Goal: Task Accomplishment & Management: Manage account settings

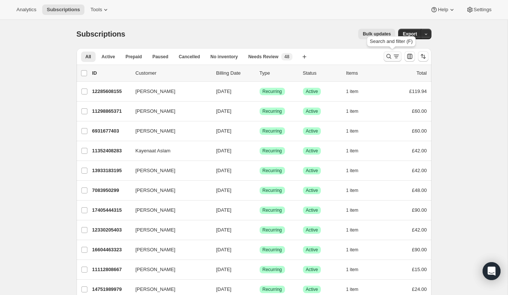
click at [390, 56] on icon "Search and filter results" at bounding box center [388, 56] width 5 height 5
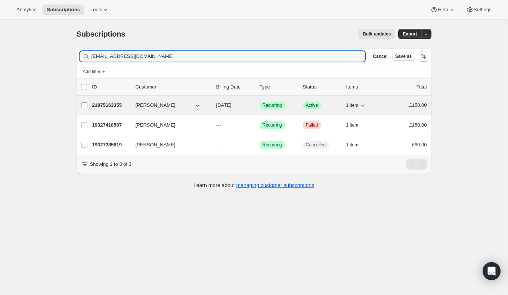
type input "[EMAIL_ADDRESS][DOMAIN_NAME]"
click at [363, 105] on icon "button" at bounding box center [363, 106] width 4 height 2
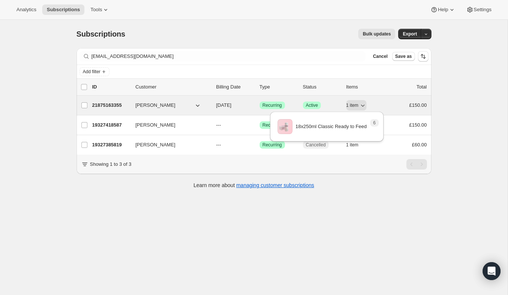
click at [105, 105] on p "21875163355" at bounding box center [110, 105] width 37 height 7
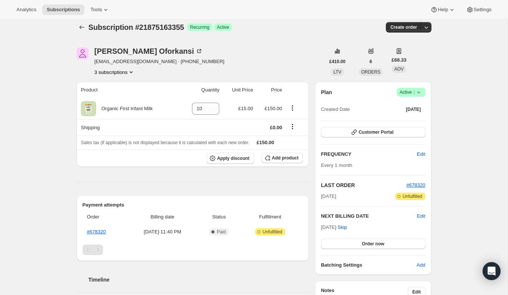
scroll to position [6, 0]
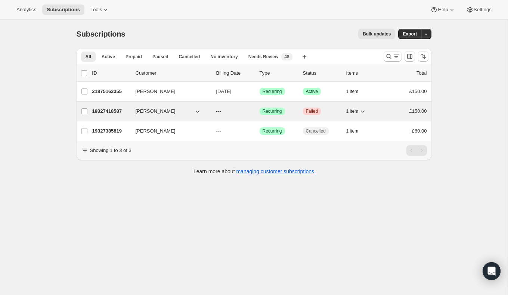
click at [115, 111] on p "19327418587" at bounding box center [110, 111] width 37 height 7
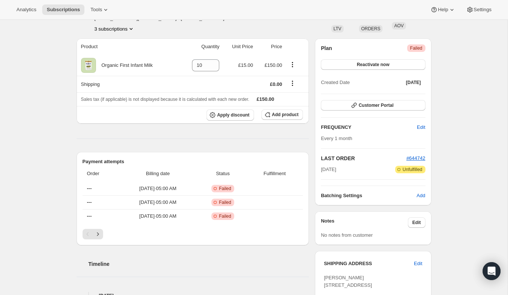
scroll to position [53, 0]
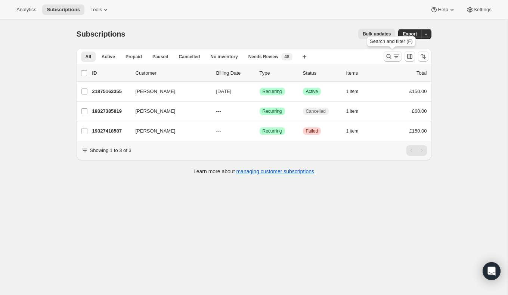
click at [388, 56] on icon "Search and filter results" at bounding box center [388, 56] width 7 height 7
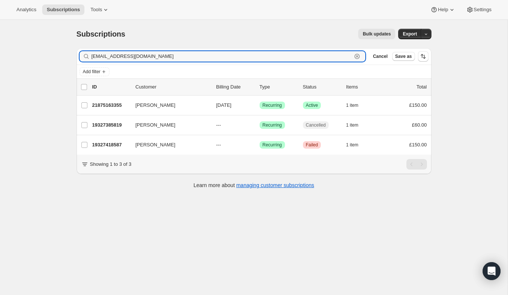
click at [358, 56] on icon "button" at bounding box center [357, 56] width 7 height 7
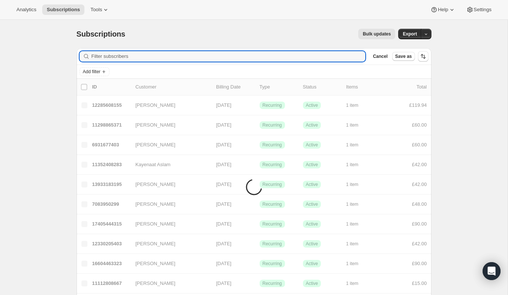
paste input "BR1 3HB"
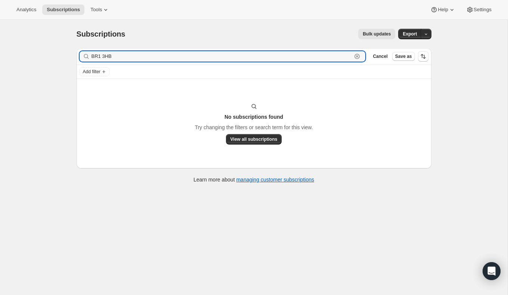
type input "BR1 3HB"
drag, startPoint x: 283, startPoint y: 53, endPoint x: 74, endPoint y: 49, distance: 208.6
click at [74, 49] on div "Filter subscribers BR1 3HB Clear Cancel Save as Add filter No subscriptions fou…" at bounding box center [251, 116] width 361 height 149
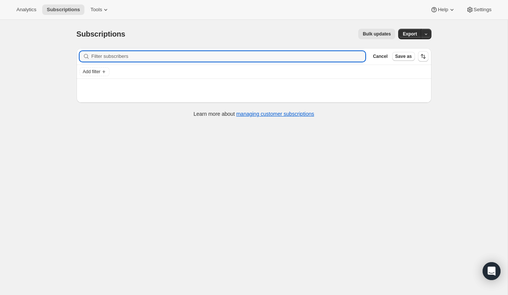
paste input "[EMAIL_ADDRESS][DOMAIN_NAME]"
type input "[EMAIL_ADDRESS][DOMAIN_NAME]"
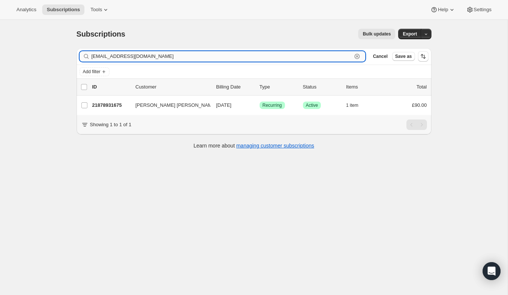
click at [200, 59] on input "[EMAIL_ADDRESS][DOMAIN_NAME]" at bounding box center [222, 56] width 261 height 10
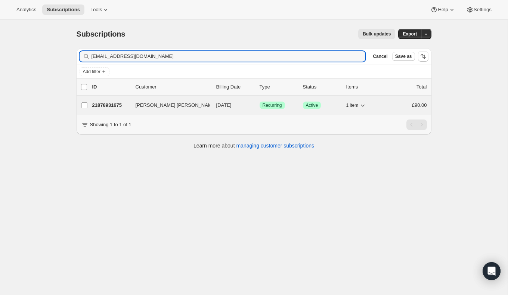
click at [105, 102] on p "21878931675" at bounding box center [110, 105] width 37 height 7
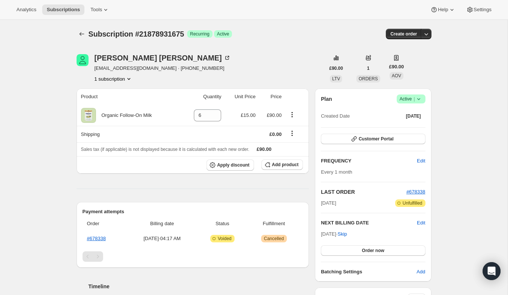
click at [419, 99] on icon at bounding box center [418, 99] width 3 height 2
click at [419, 127] on span "Cancel subscription" at bounding box center [409, 126] width 42 height 6
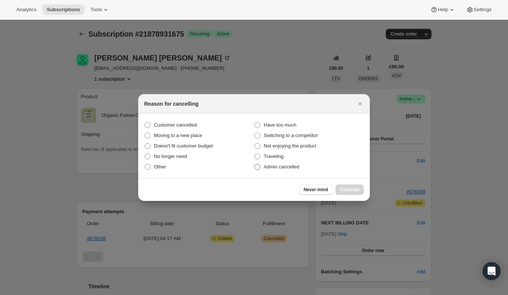
click at [258, 163] on label "Admin cancelled" at bounding box center [309, 167] width 110 height 10
click at [255, 164] on input "Admin cancelled" at bounding box center [254, 164] width 0 height 0
radio input "true"
click at [355, 191] on span "Continue" at bounding box center [349, 190] width 19 height 6
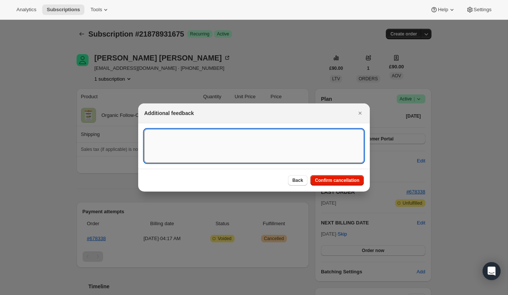
click at [283, 142] on textarea ":rss:" at bounding box center [254, 146] width 220 height 34
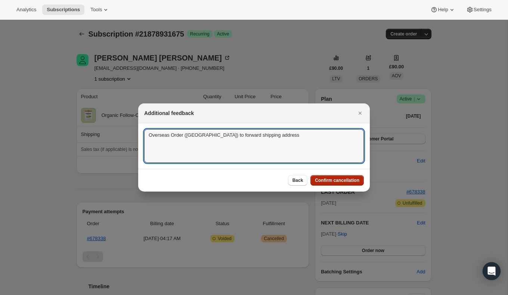
type textarea "Overseas Order (Hong Kong) to forward shipping address"
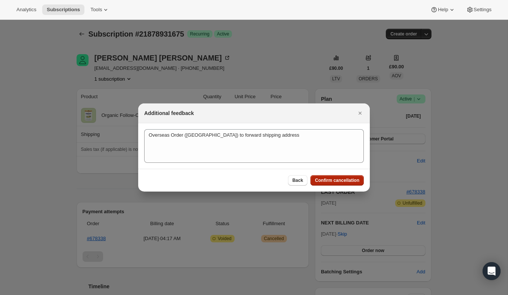
click at [348, 182] on span "Confirm cancellation" at bounding box center [337, 181] width 44 height 6
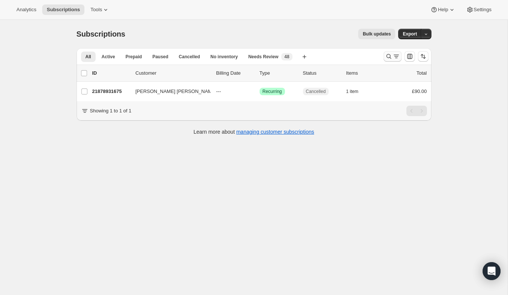
click at [386, 54] on icon "Search and filter results" at bounding box center [388, 56] width 7 height 7
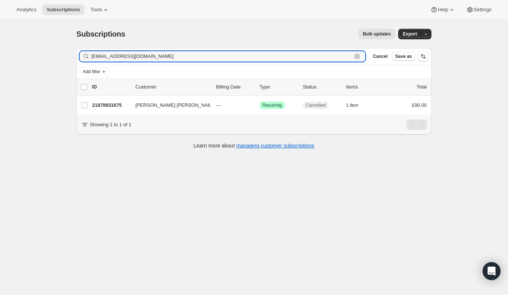
click at [358, 53] on icon "button" at bounding box center [357, 56] width 7 height 7
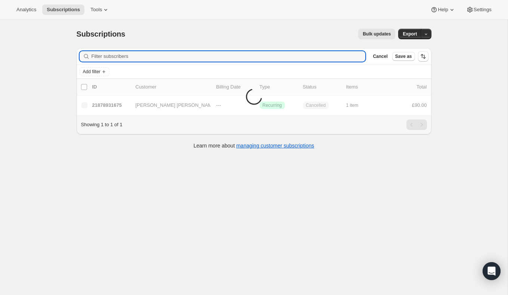
paste input "[EMAIL_ADDRESS][DOMAIN_NAME]"
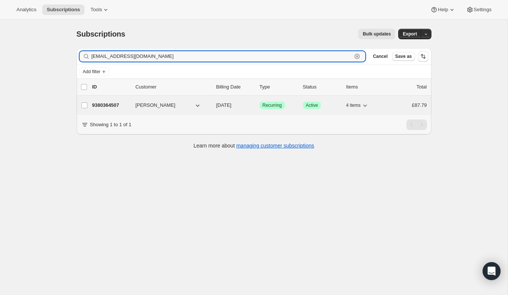
type input "[EMAIL_ADDRESS][DOMAIN_NAME]"
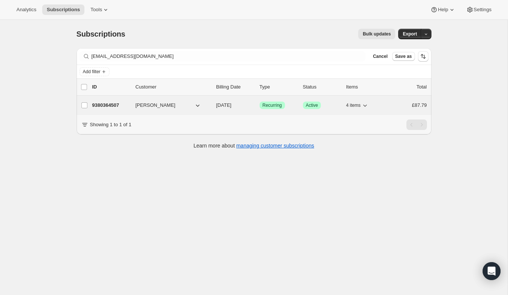
click at [102, 104] on p "9380364507" at bounding box center [110, 105] width 37 height 7
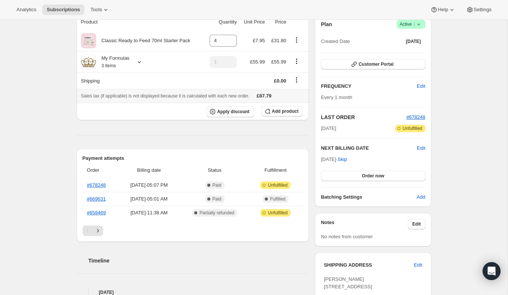
scroll to position [76, 0]
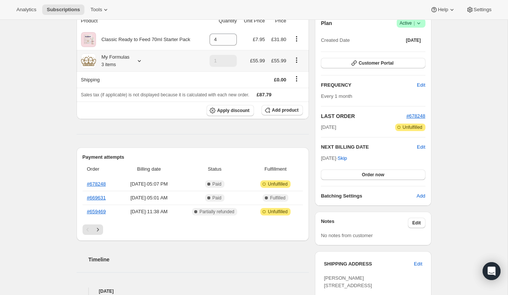
click at [140, 61] on icon at bounding box center [139, 60] width 7 height 7
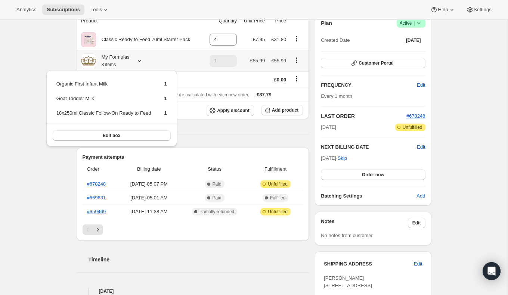
click at [140, 61] on icon at bounding box center [139, 60] width 7 height 7
